Goal: Information Seeking & Learning: Learn about a topic

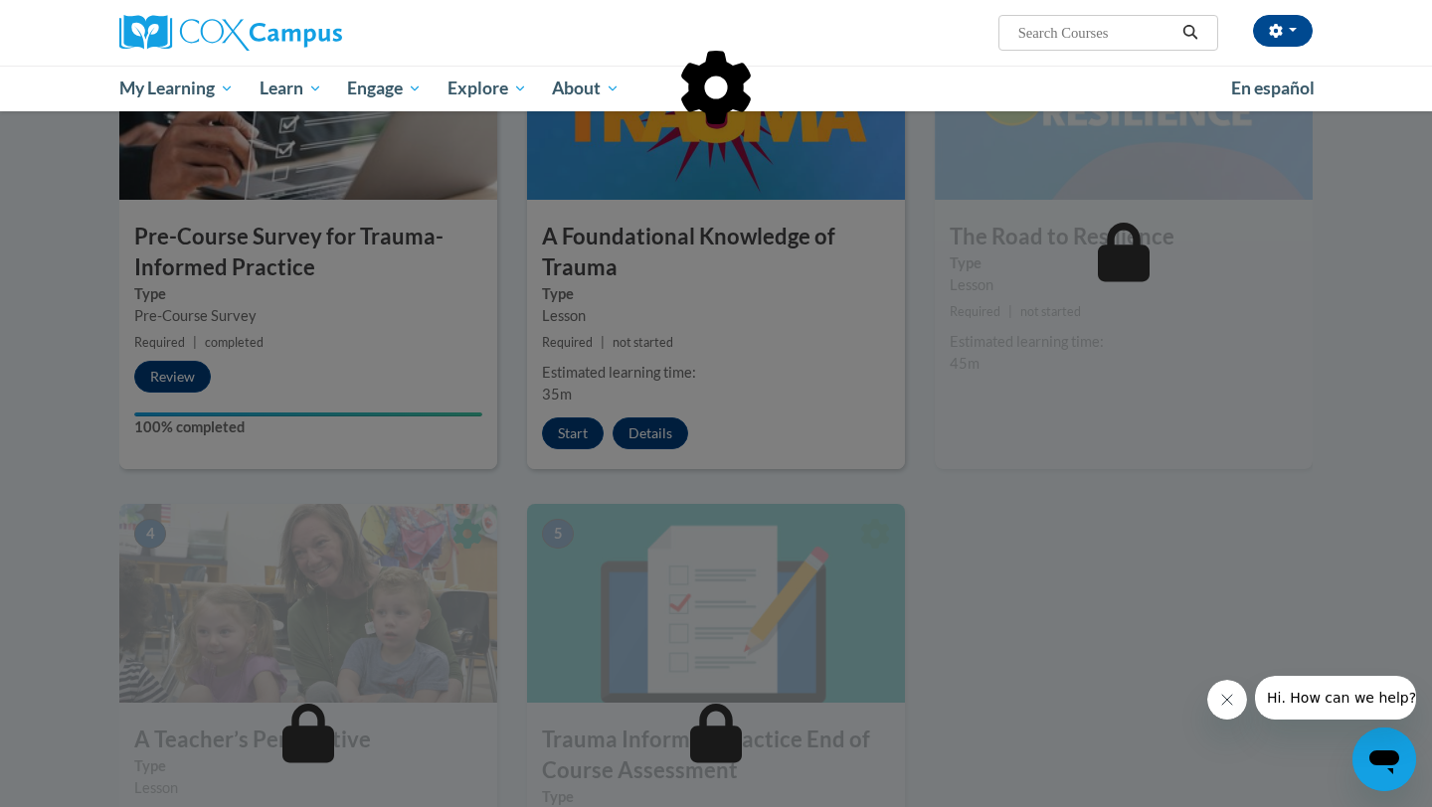
scroll to position [669, 0]
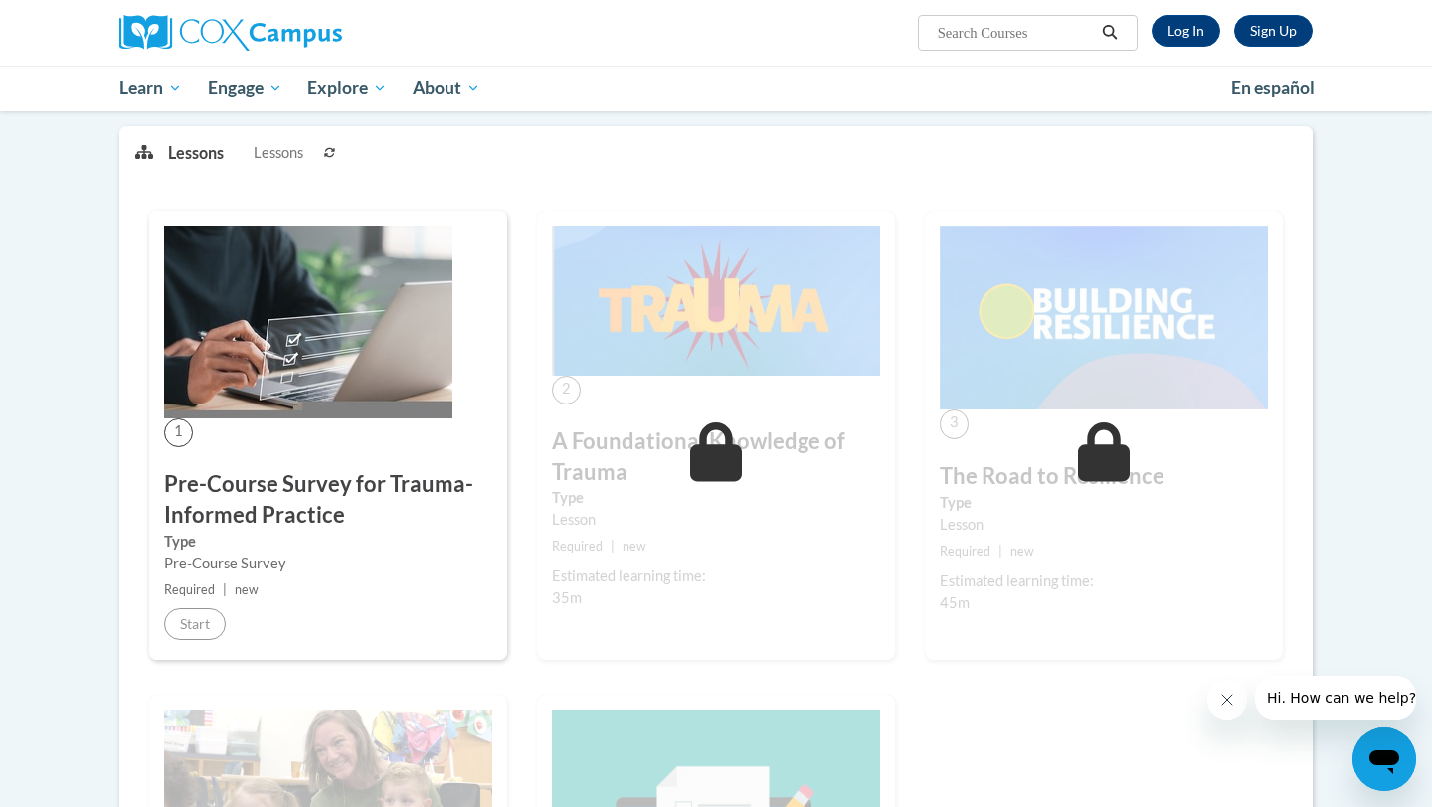
scroll to position [175, 0]
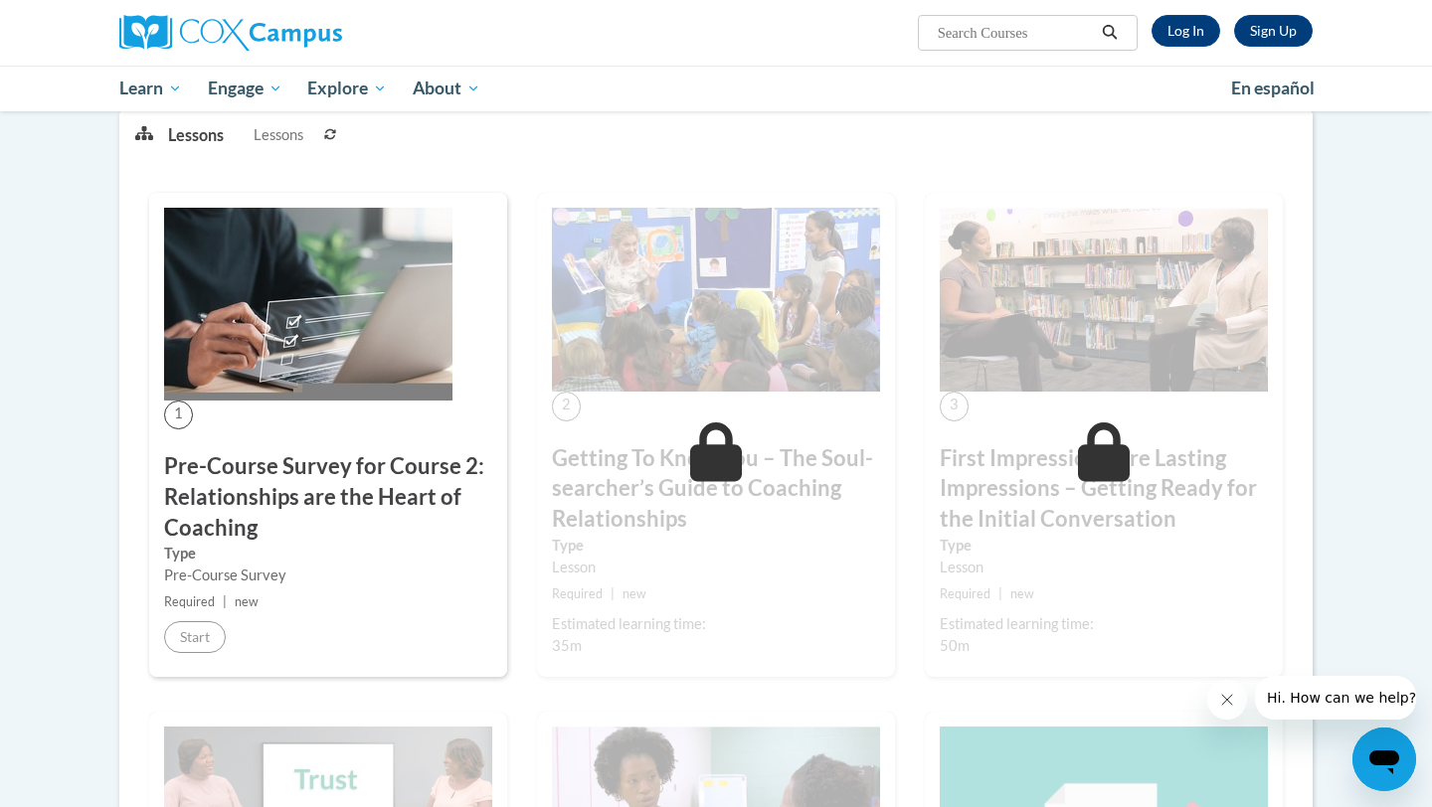
scroll to position [313, 0]
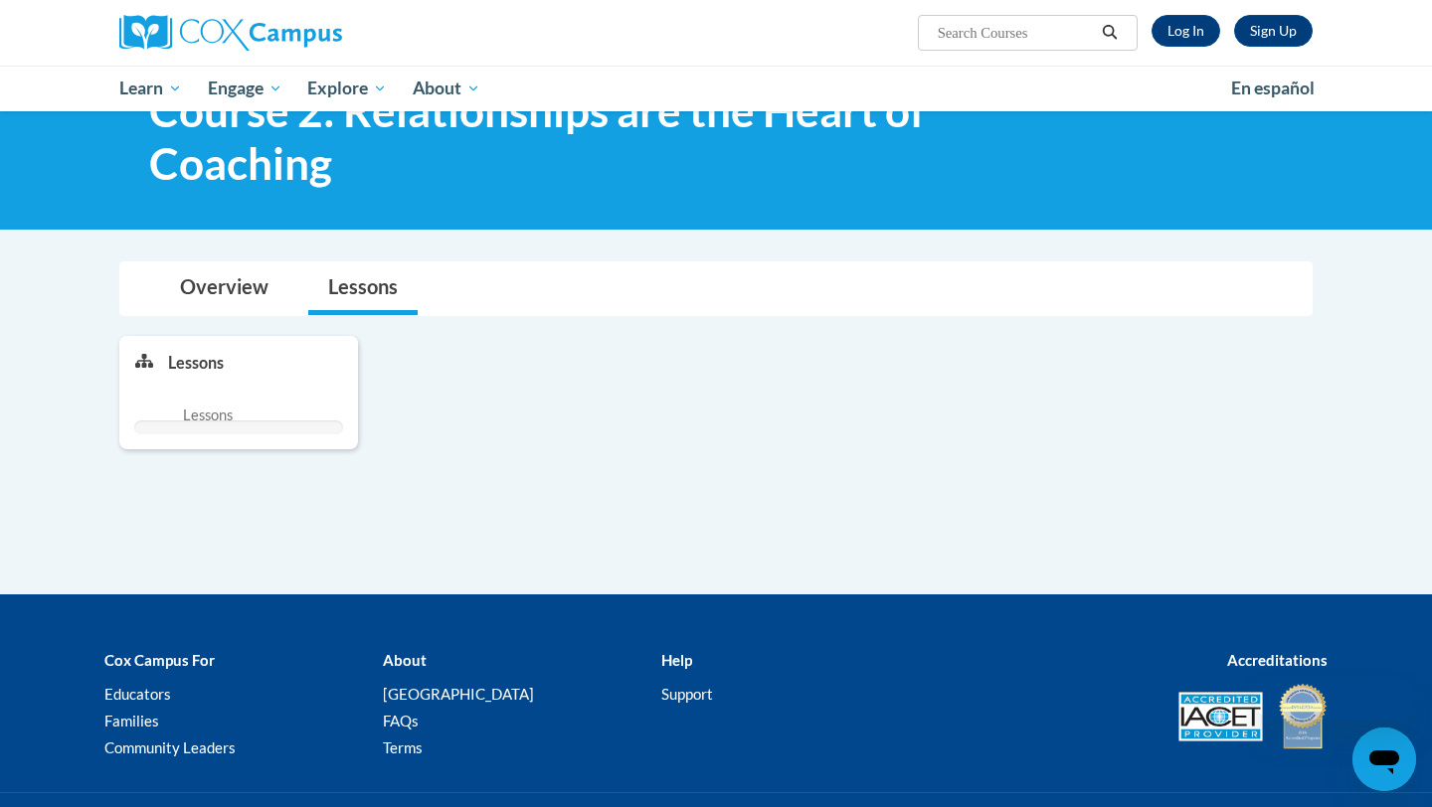
scroll to position [313, 0]
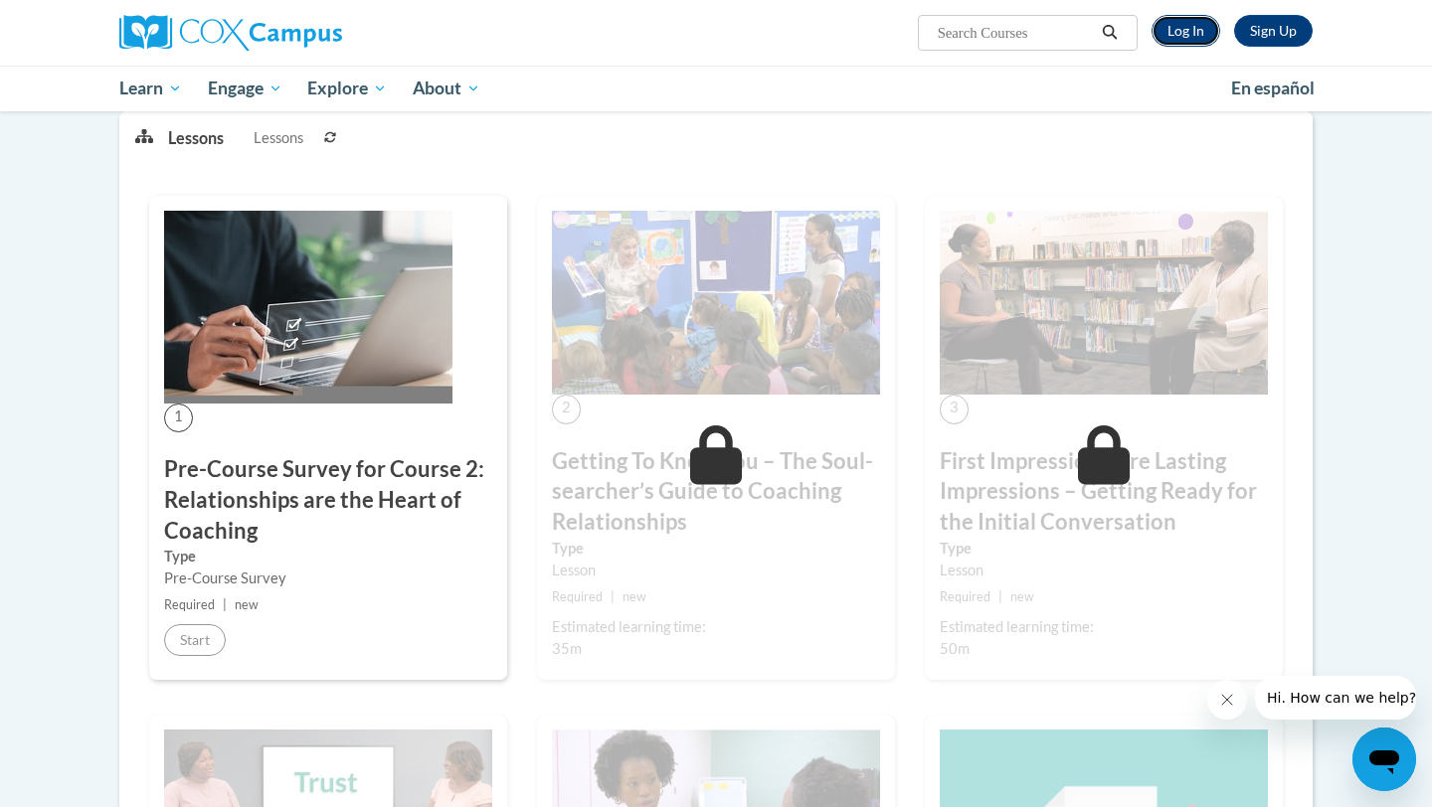
click at [1196, 27] on link "Log In" at bounding box center [1185, 31] width 69 height 32
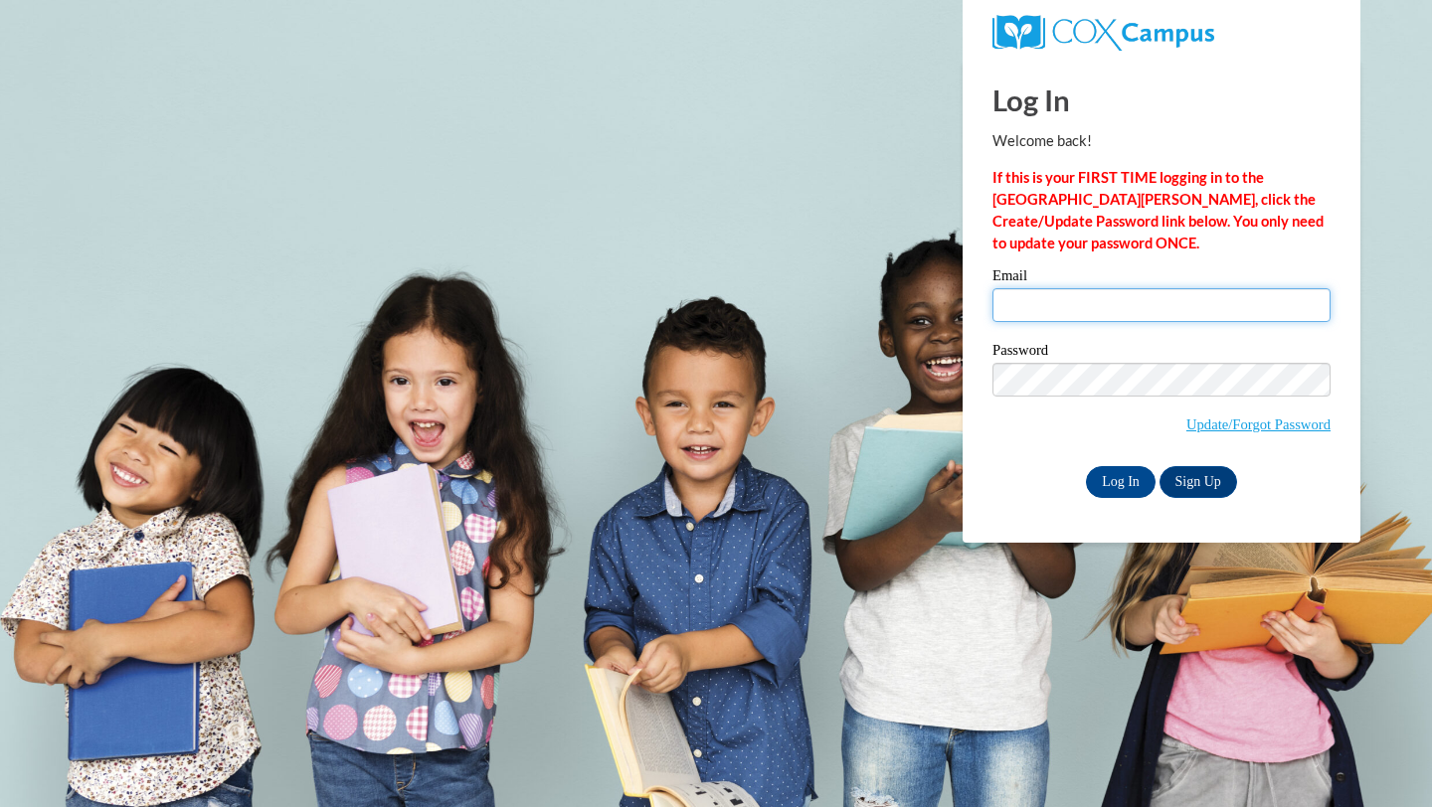
click at [1087, 298] on input "Email" at bounding box center [1161, 305] width 338 height 34
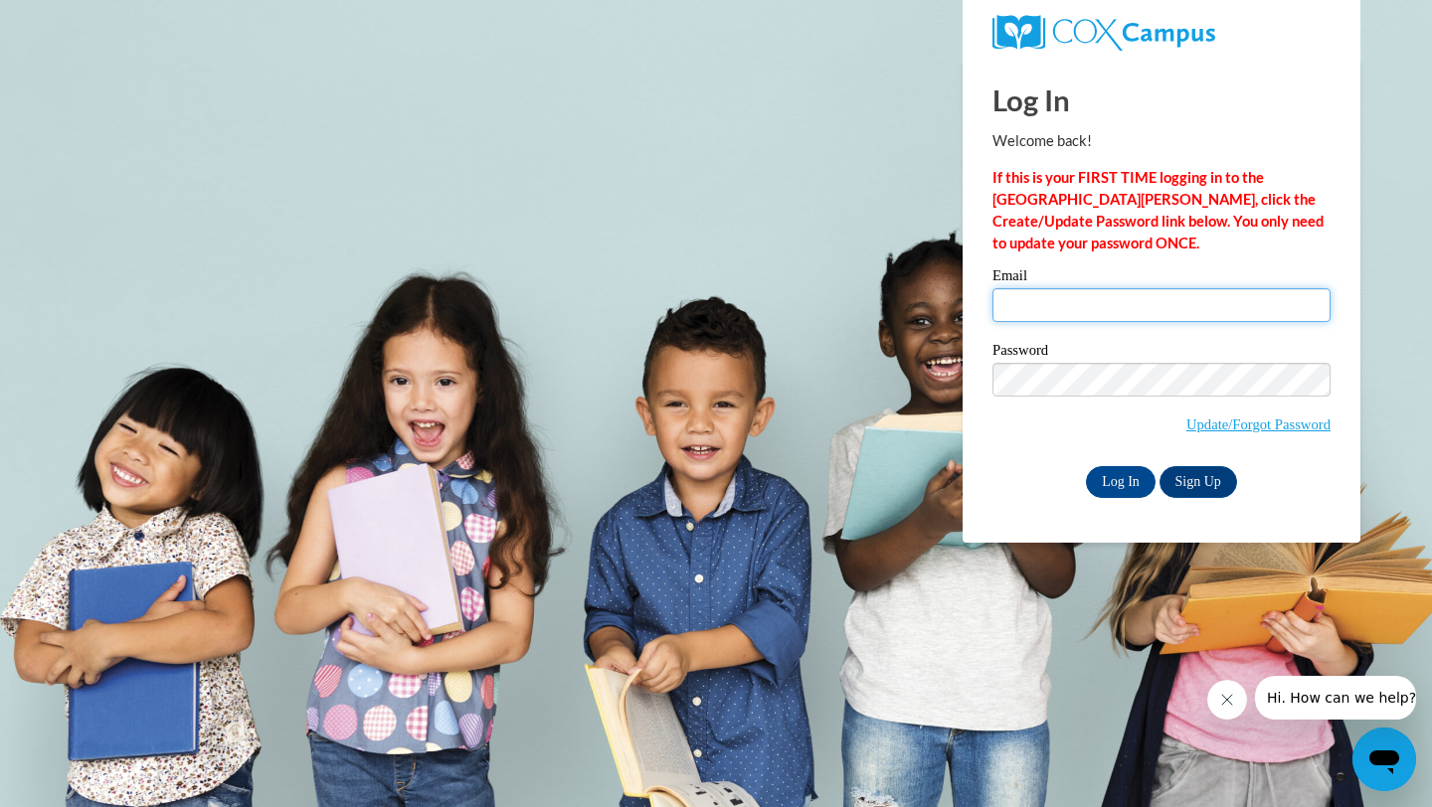
type input "bamcgill@mail.lipscomb.edu"
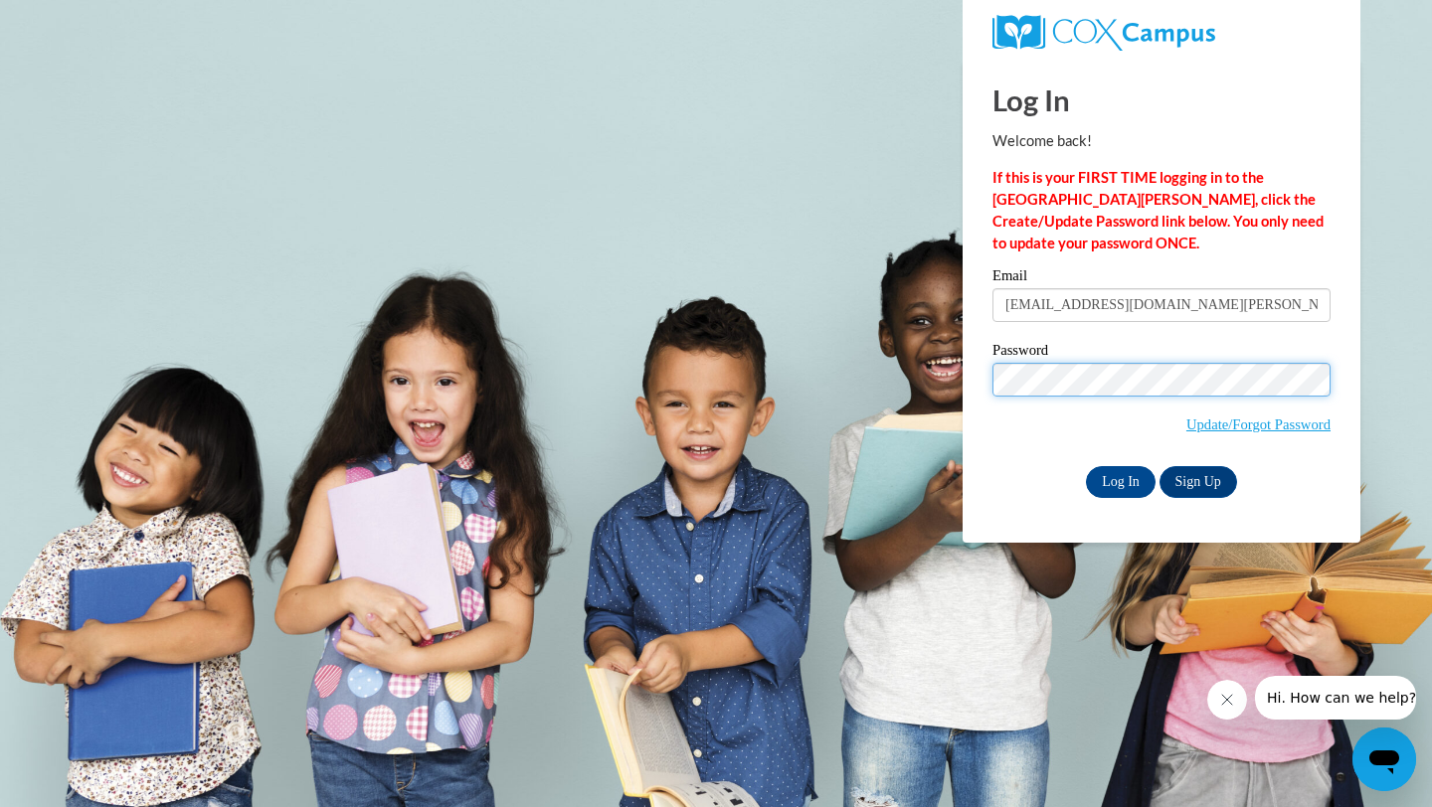
click at [1086, 466] on input "Log In" at bounding box center [1121, 482] width 70 height 32
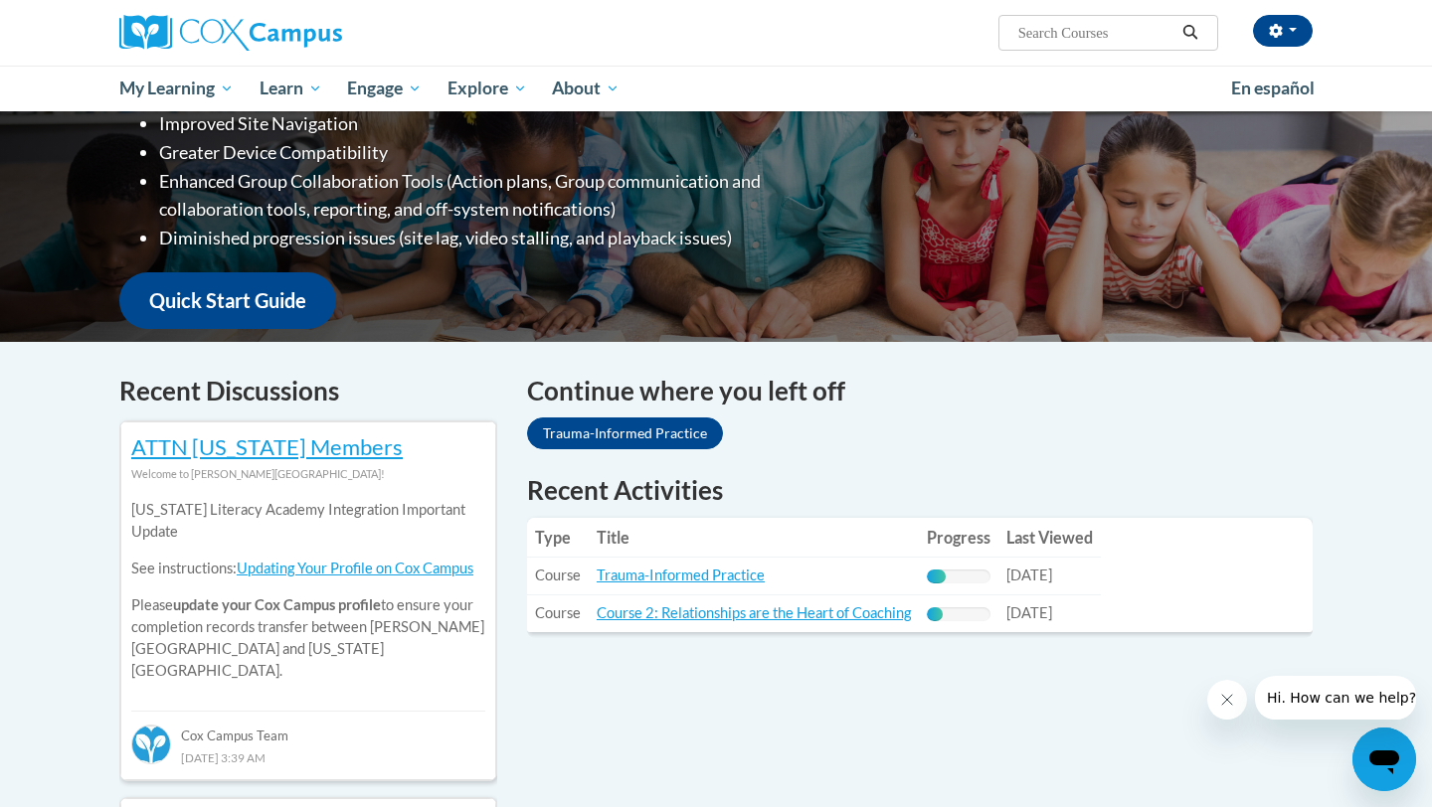
scroll to position [363, 0]
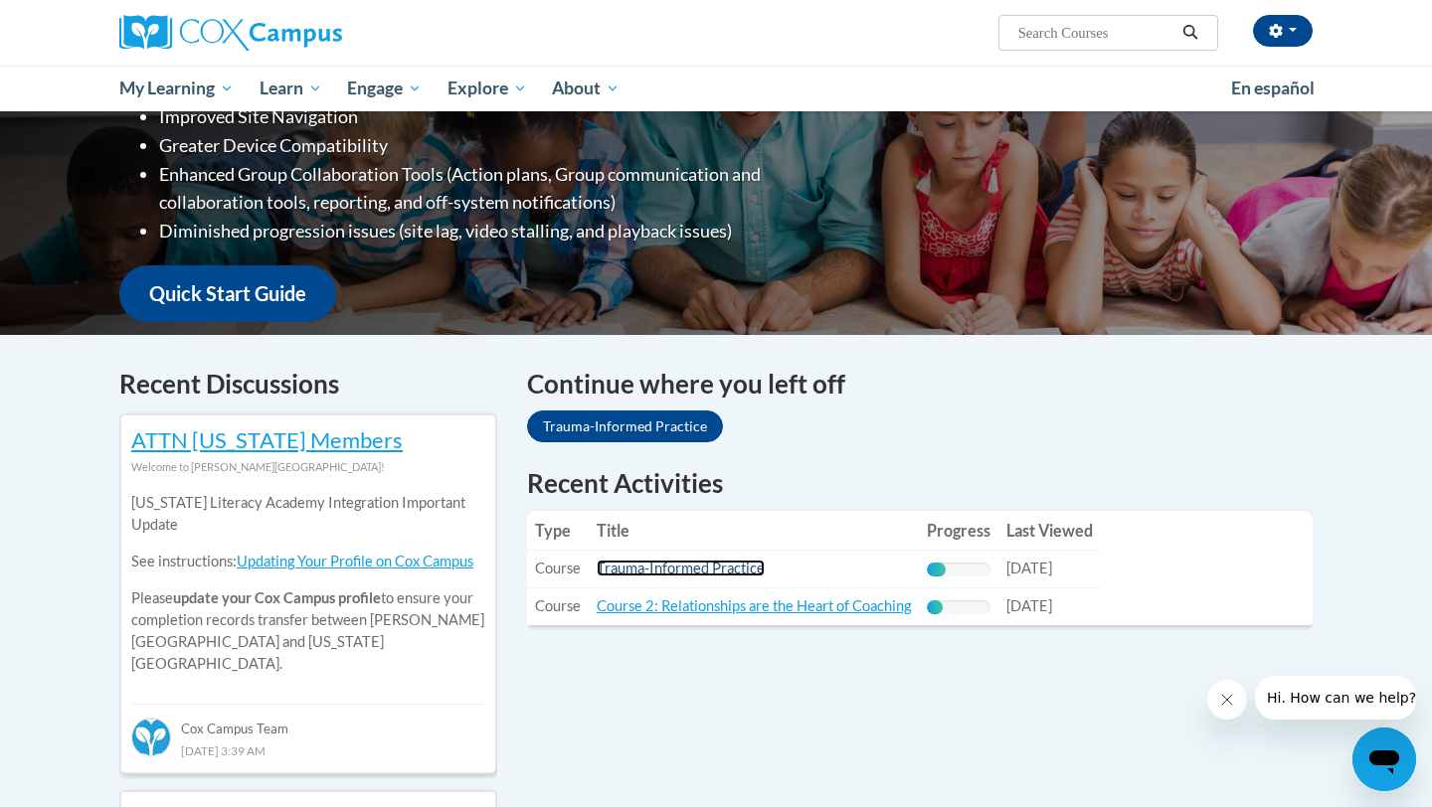
click at [716, 570] on link "Trauma-Informed Practice" at bounding box center [681, 568] width 168 height 17
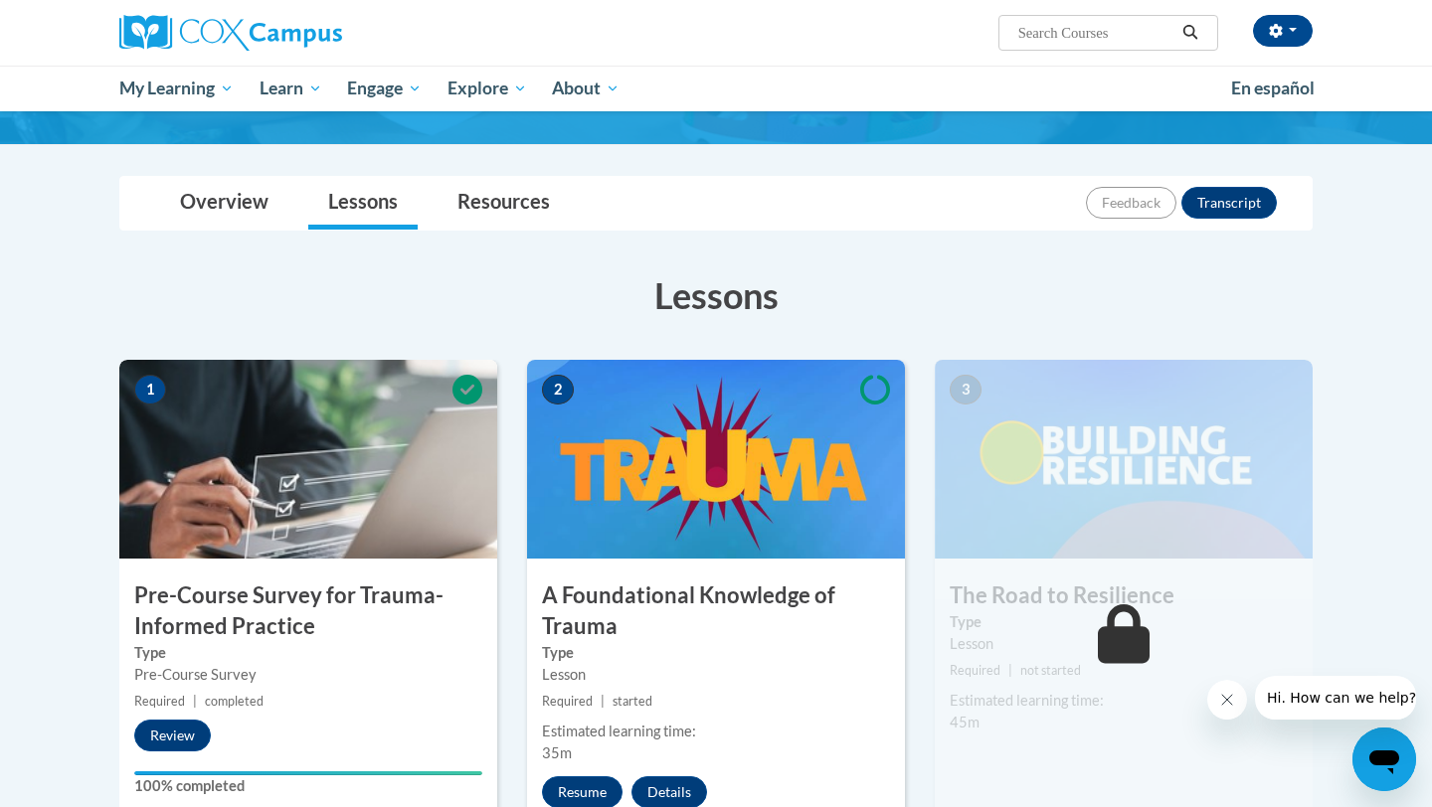
scroll to position [161, 0]
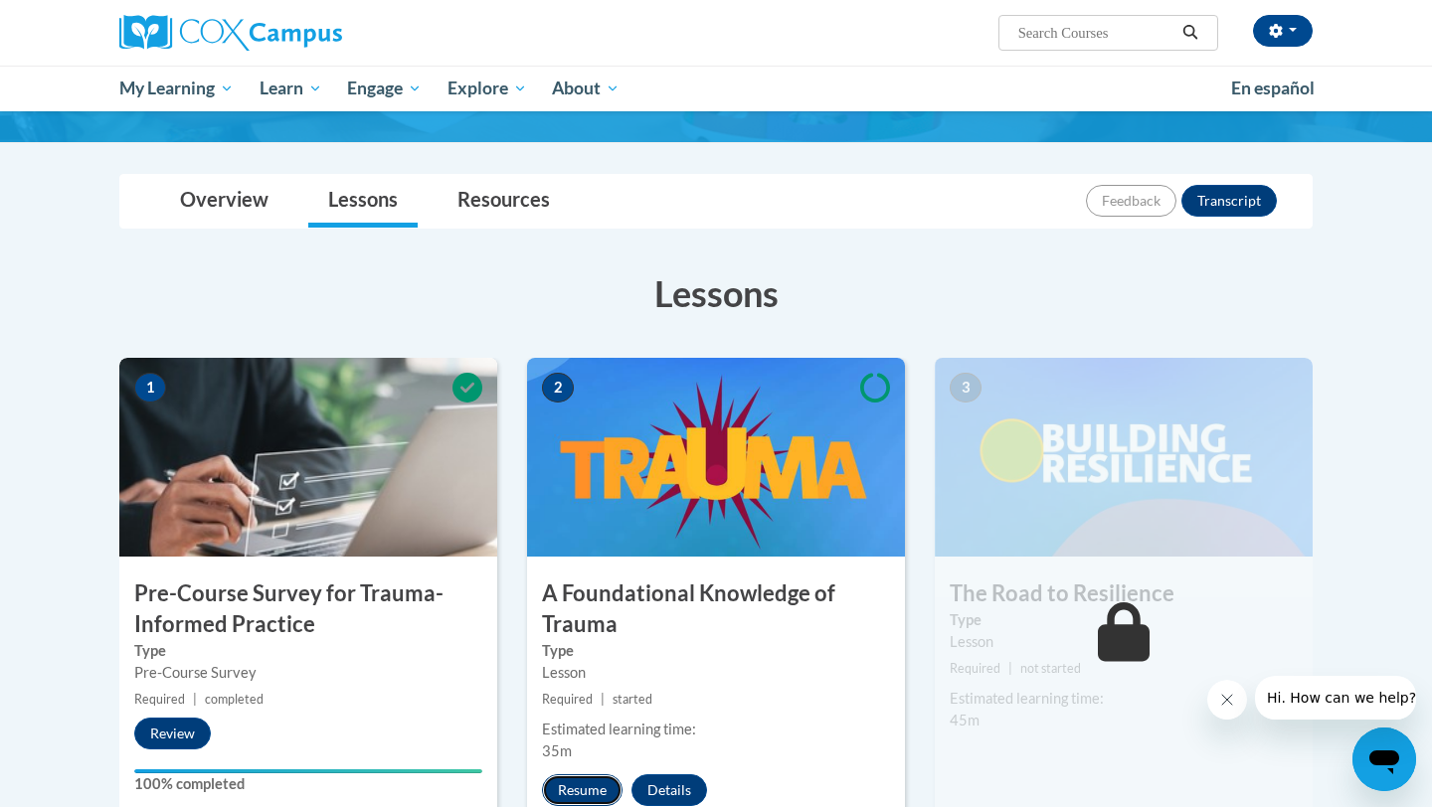
click at [572, 784] on button "Resume" at bounding box center [582, 791] width 81 height 32
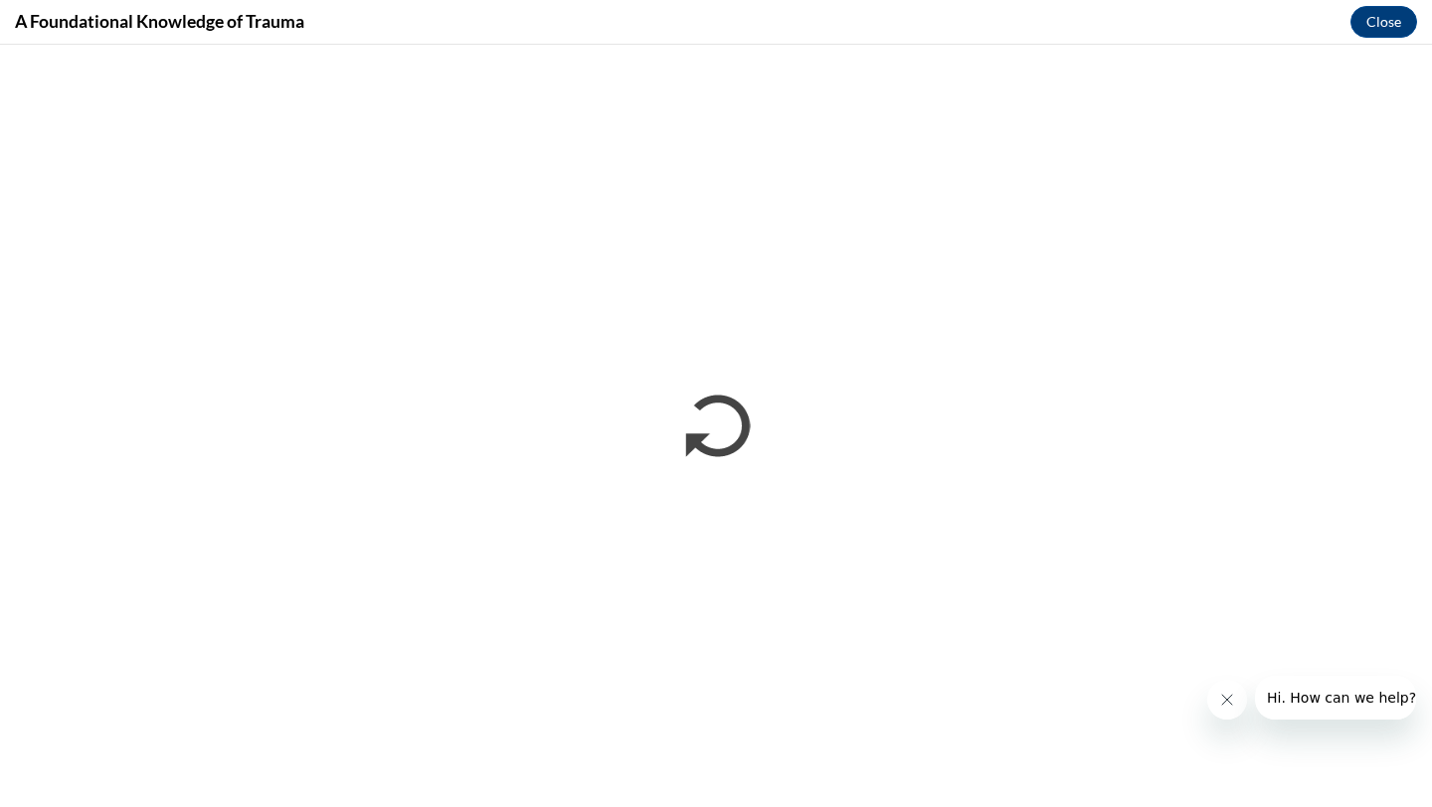
scroll to position [0, 0]
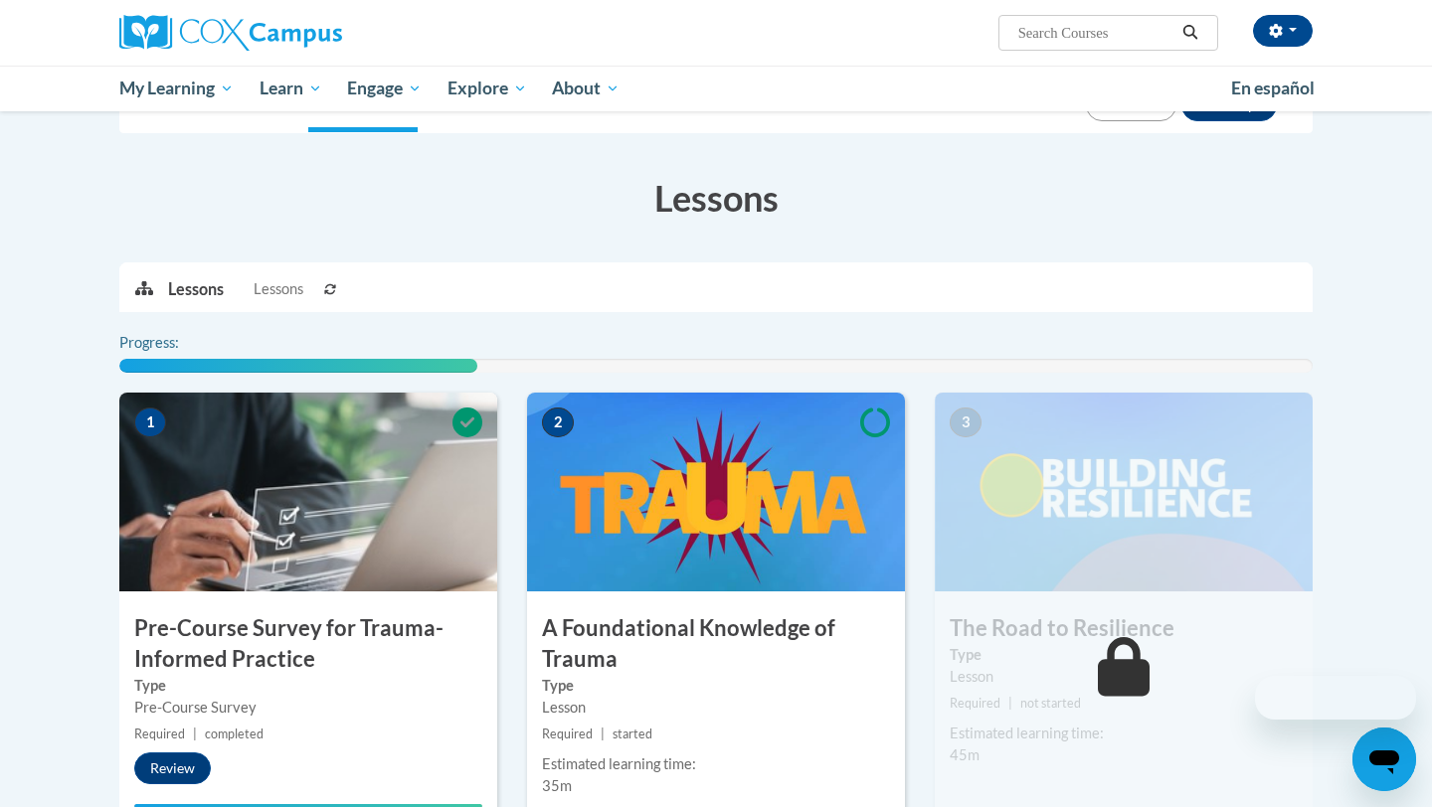
scroll to position [175, 0]
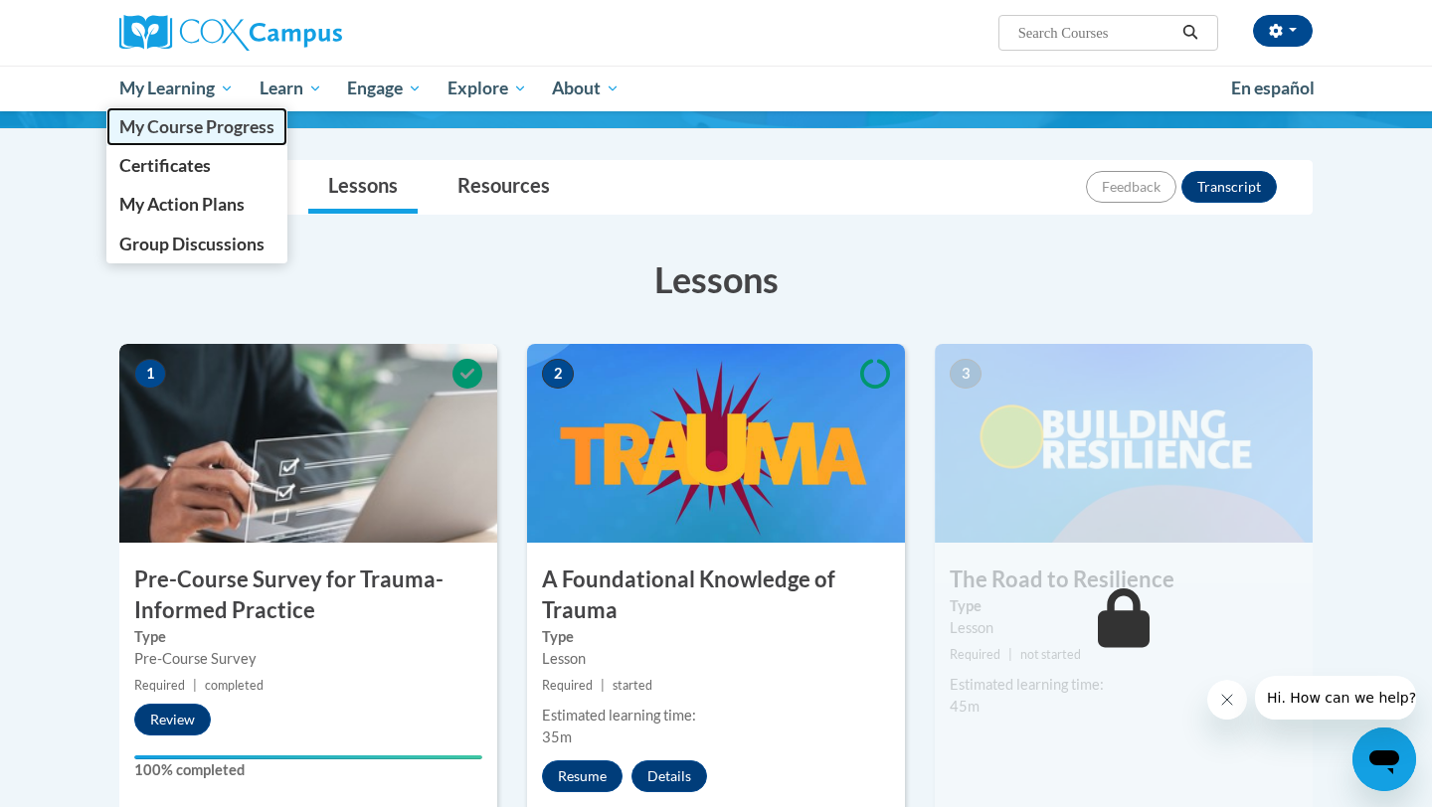
click at [204, 116] on span "My Course Progress" at bounding box center [196, 126] width 155 height 21
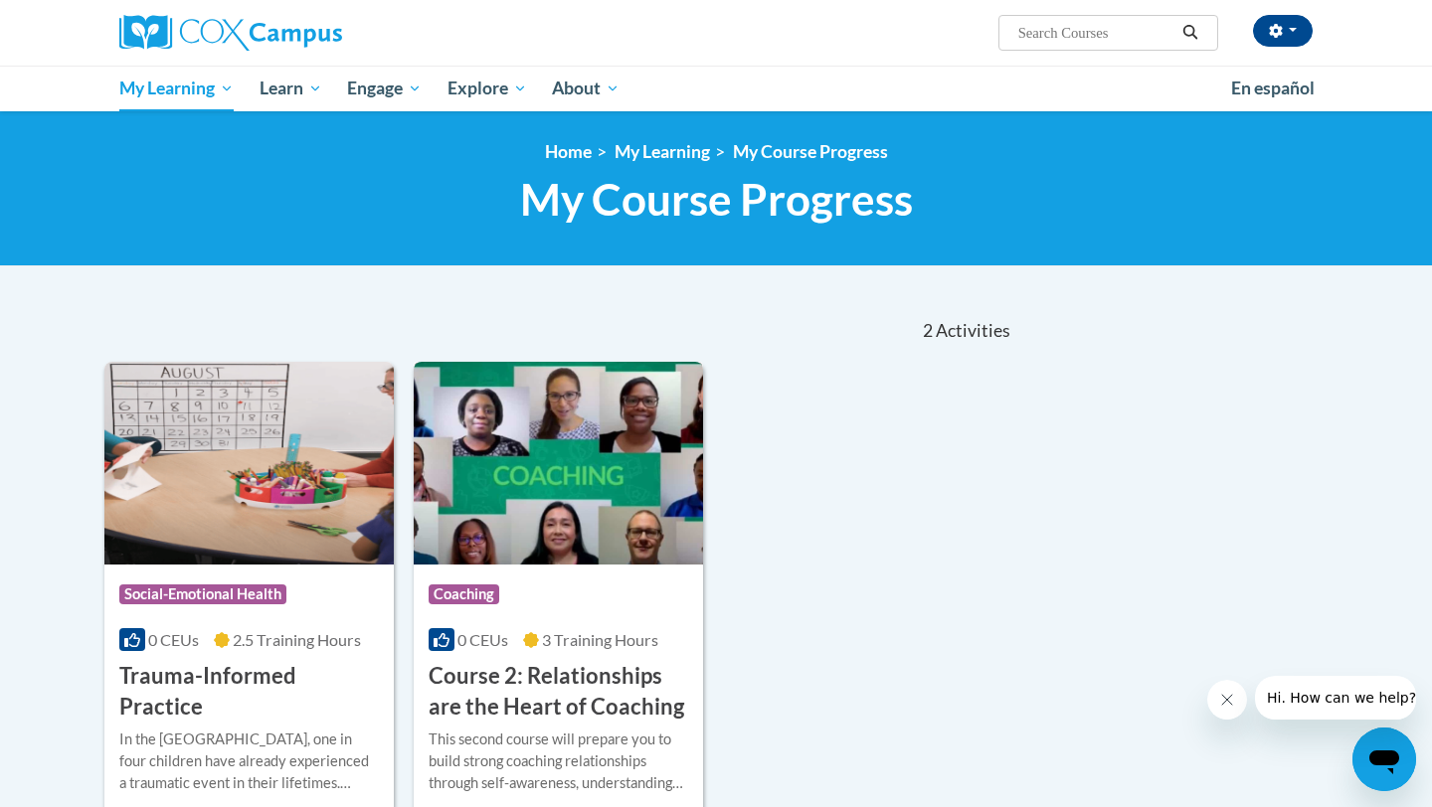
click at [588, 470] on img at bounding box center [558, 463] width 289 height 203
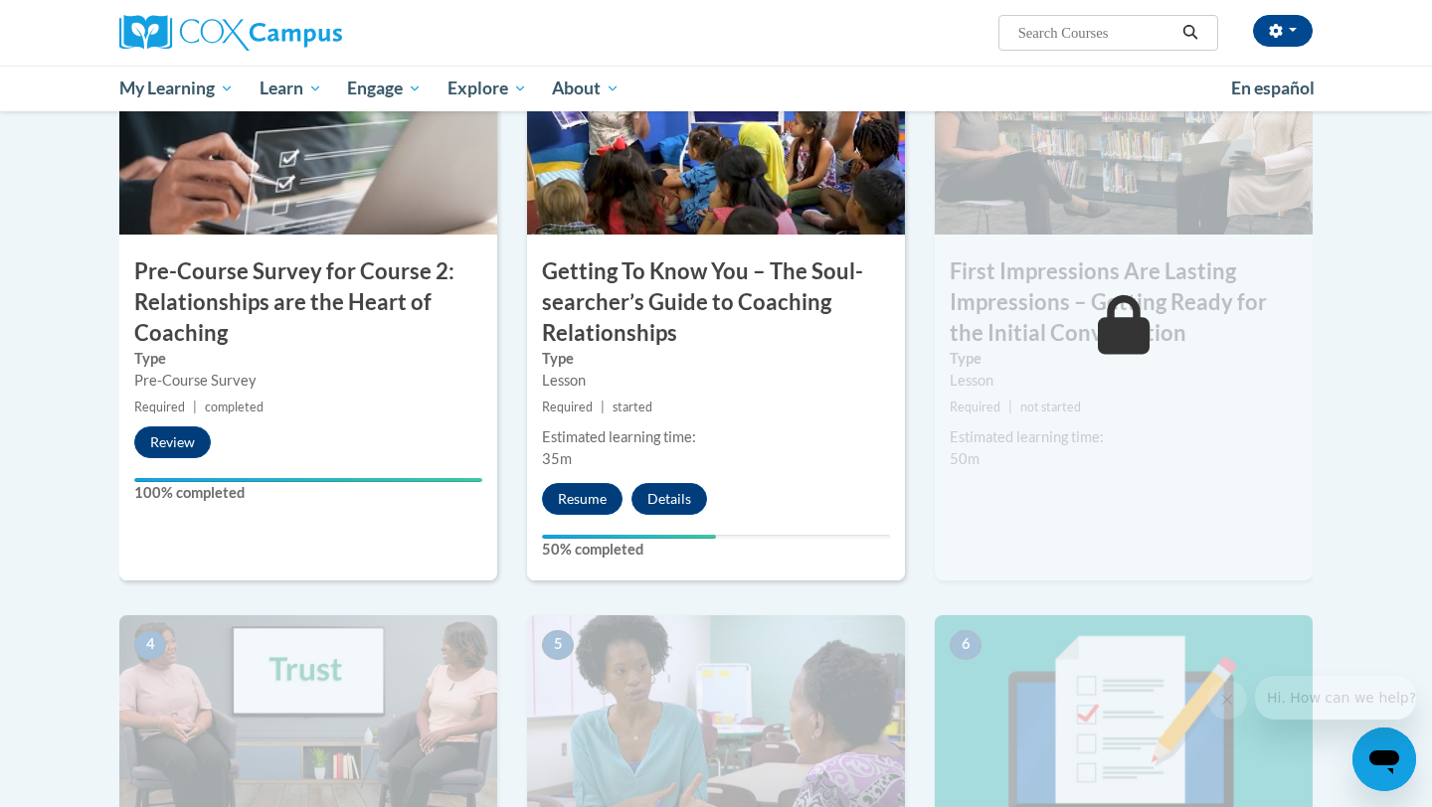
scroll to position [599, 0]
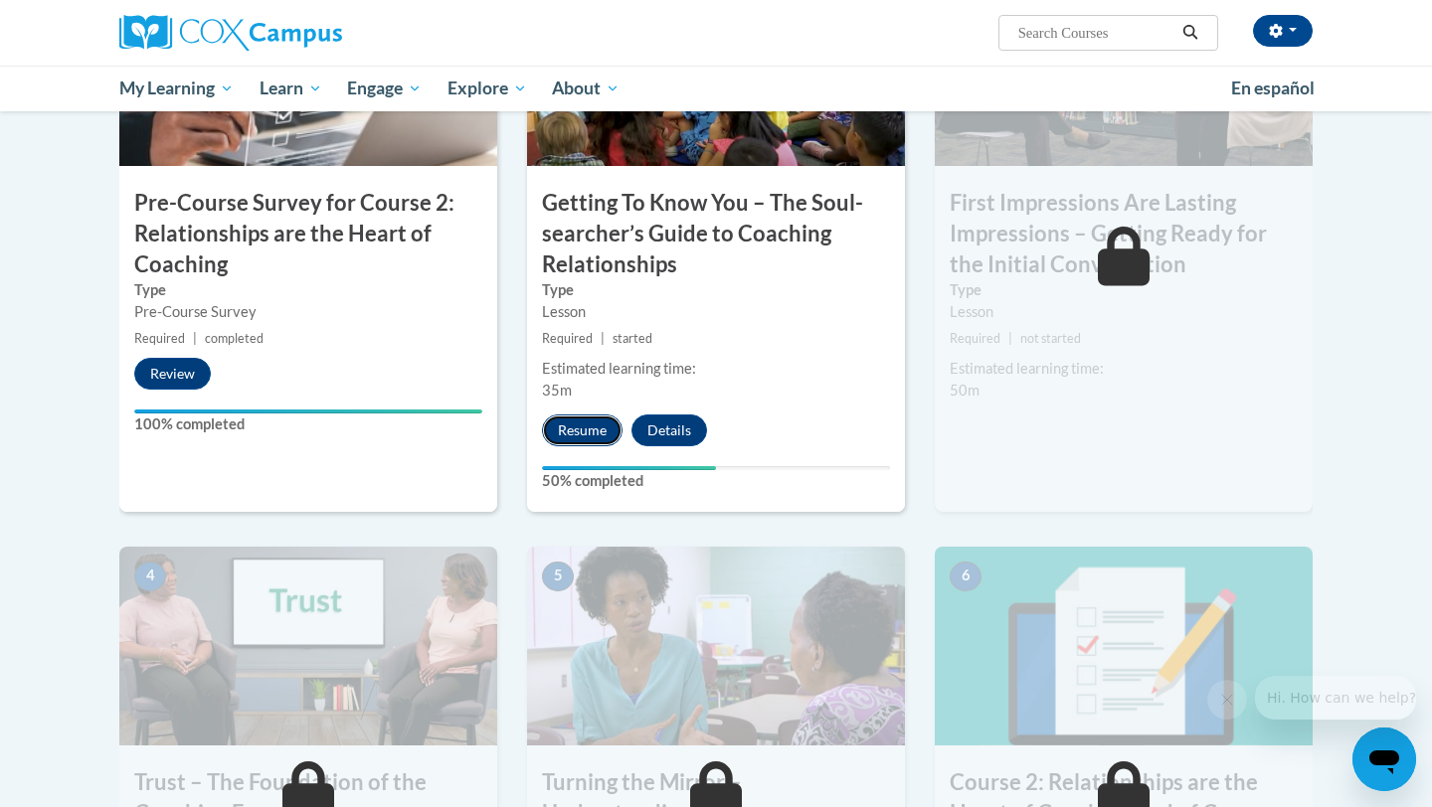
click at [583, 433] on button "Resume" at bounding box center [582, 431] width 81 height 32
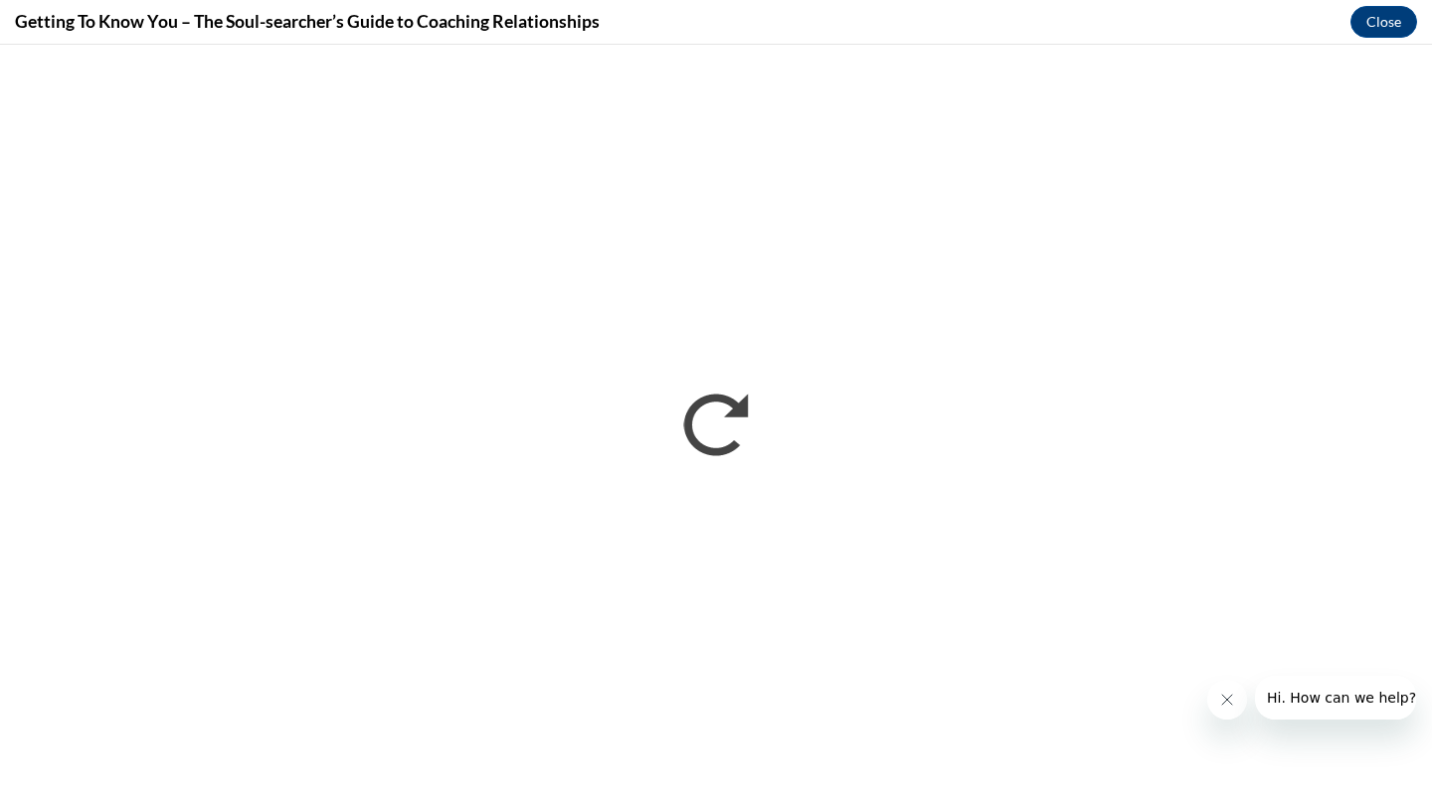
scroll to position [0, 0]
